Goal: Transaction & Acquisition: Purchase product/service

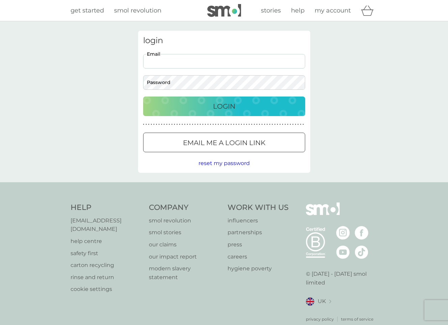
type input "[PERSON_NAME][EMAIL_ADDRESS][DOMAIN_NAME]"
click at [229, 105] on p "Login" at bounding box center [224, 106] width 22 height 11
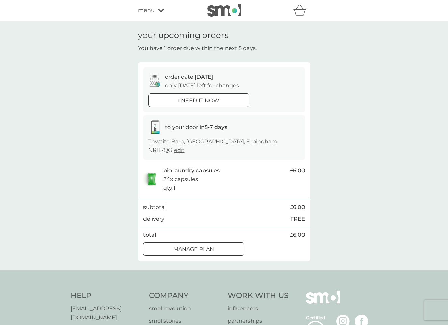
click at [191, 246] on div at bounding box center [194, 249] width 24 height 7
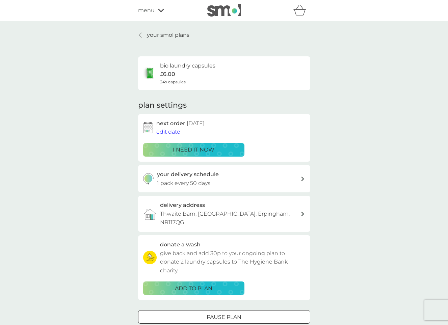
scroll to position [0, 0]
click at [189, 146] on p "i need it now" at bounding box center [194, 149] width 42 height 9
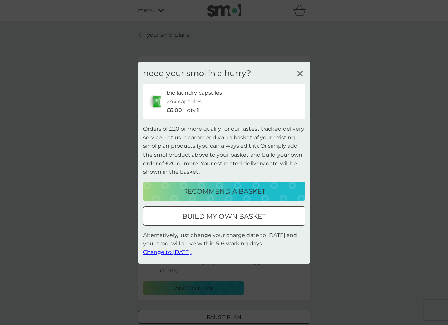
scroll to position [0, 0]
click at [210, 214] on p "build my own basket" at bounding box center [223, 216] width 83 height 11
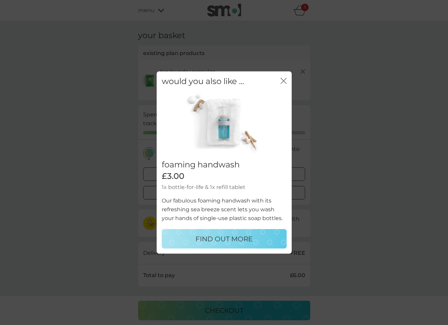
click at [282, 80] on icon "close" at bounding box center [282, 80] width 3 height 5
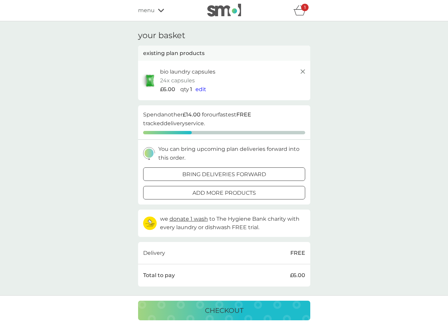
click at [206, 189] on p "add more products" at bounding box center [223, 193] width 63 height 9
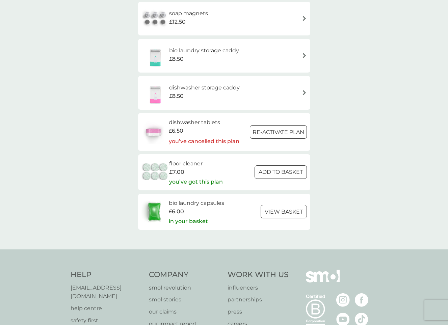
scroll to position [960, 0]
click at [194, 177] on p "you’ve got this plan" at bounding box center [196, 181] width 54 height 9
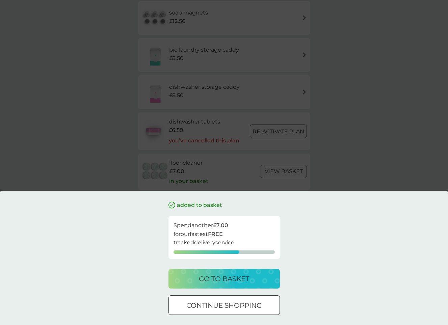
click at [215, 277] on p "go to basket" at bounding box center [224, 278] width 50 height 11
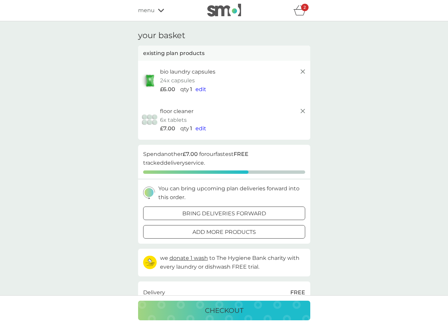
click at [199, 126] on span "edit" at bounding box center [200, 128] width 11 height 6
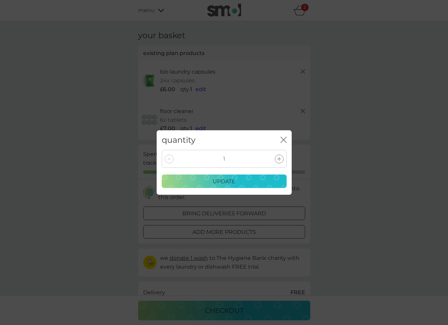
click at [284, 138] on icon "close" at bounding box center [283, 140] width 6 height 6
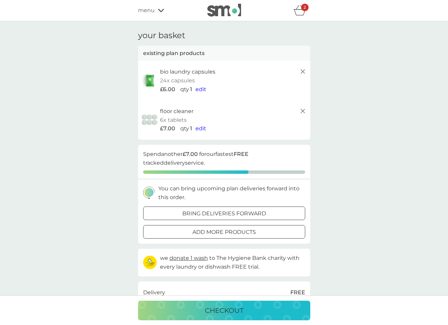
click at [203, 228] on p "add more products" at bounding box center [223, 232] width 63 height 9
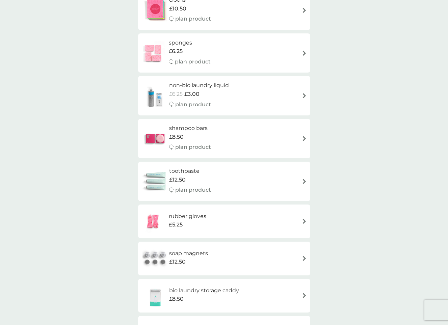
scroll to position [713, 0]
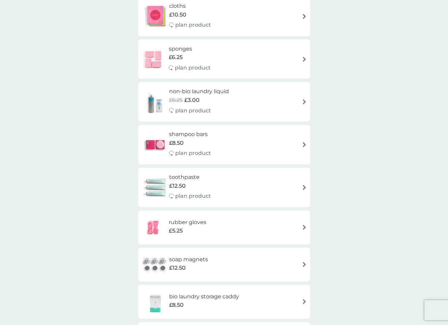
click at [183, 139] on span "£8.50" at bounding box center [176, 143] width 15 height 9
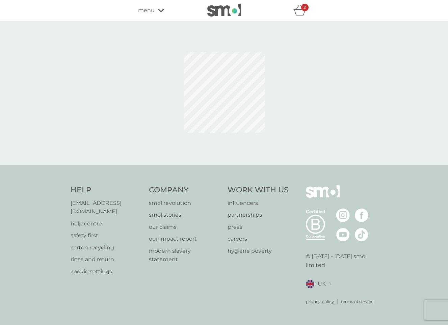
select select "63"
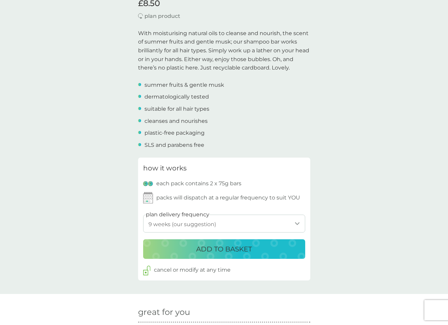
scroll to position [196, 0]
click at [228, 243] on p "ADD TO BASKET" at bounding box center [224, 248] width 56 height 11
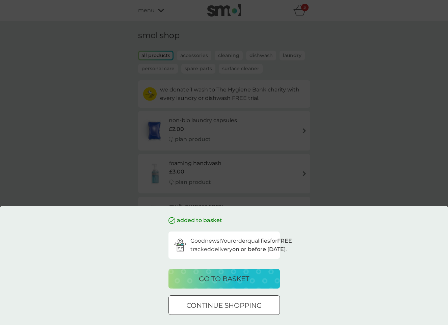
scroll to position [0, 0]
click at [220, 278] on p "go to basket" at bounding box center [224, 278] width 50 height 11
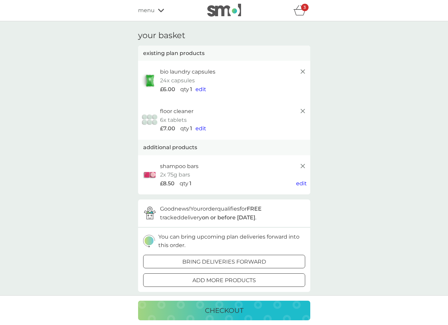
click at [231, 307] on p "checkout" at bounding box center [224, 310] width 38 height 11
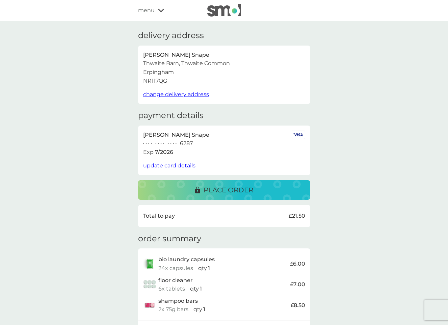
scroll to position [0, 0]
click at [219, 185] on p "place order" at bounding box center [228, 190] width 50 height 11
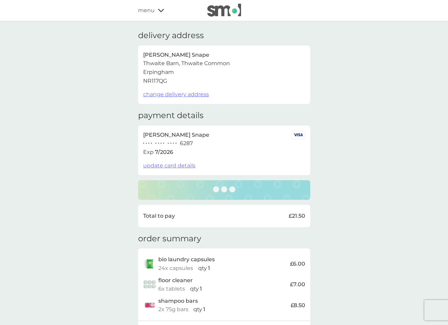
scroll to position [0, 0]
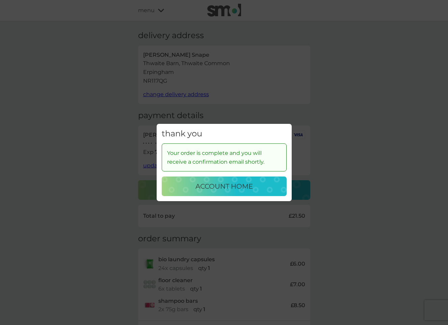
click at [226, 185] on p "account home" at bounding box center [223, 186] width 57 height 11
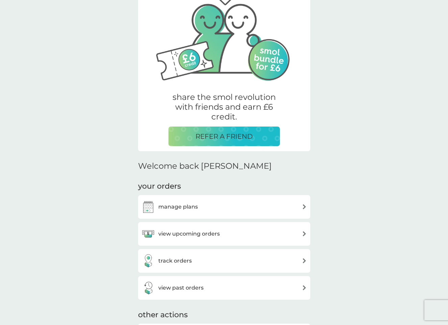
scroll to position [47, 0]
